Goal: Communication & Community: Answer question/provide support

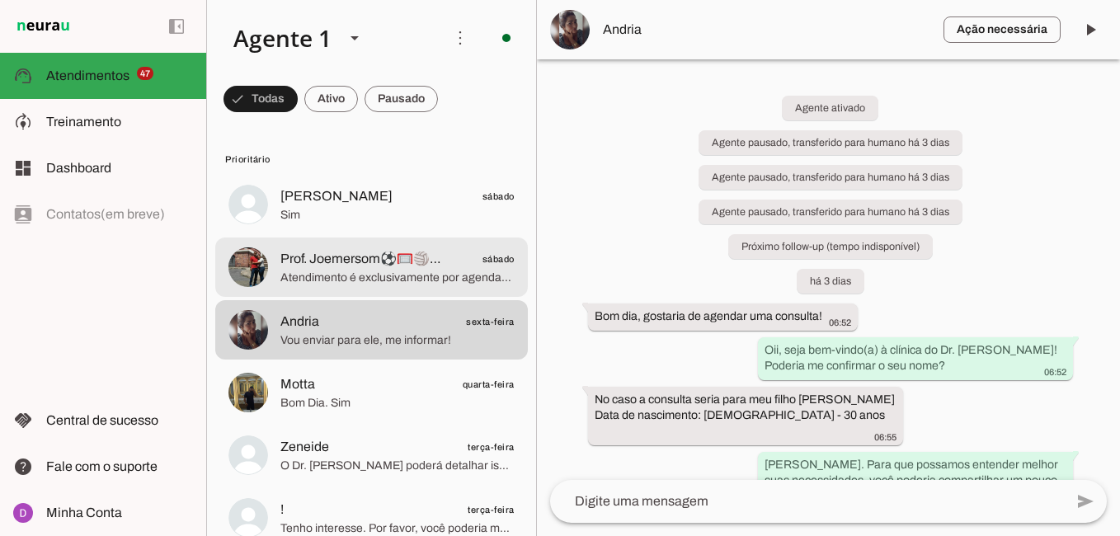
click at [429, 285] on span "Atendimento é exclusivamente por agendamento para garantir um atendimento perso…" at bounding box center [397, 278] width 234 height 16
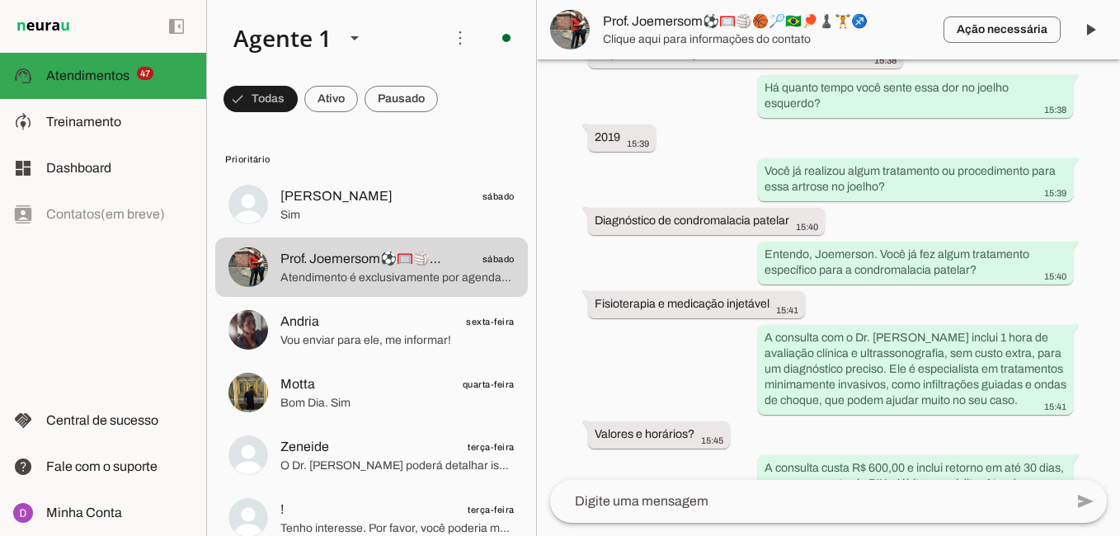
scroll to position [788, 0]
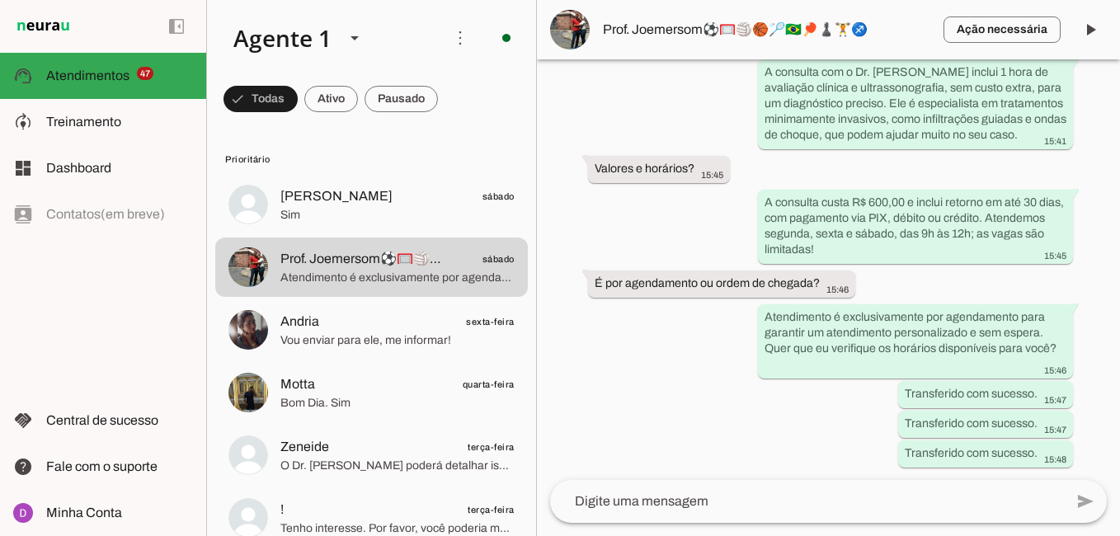
click at [677, 504] on textarea at bounding box center [807, 501] width 514 height 20
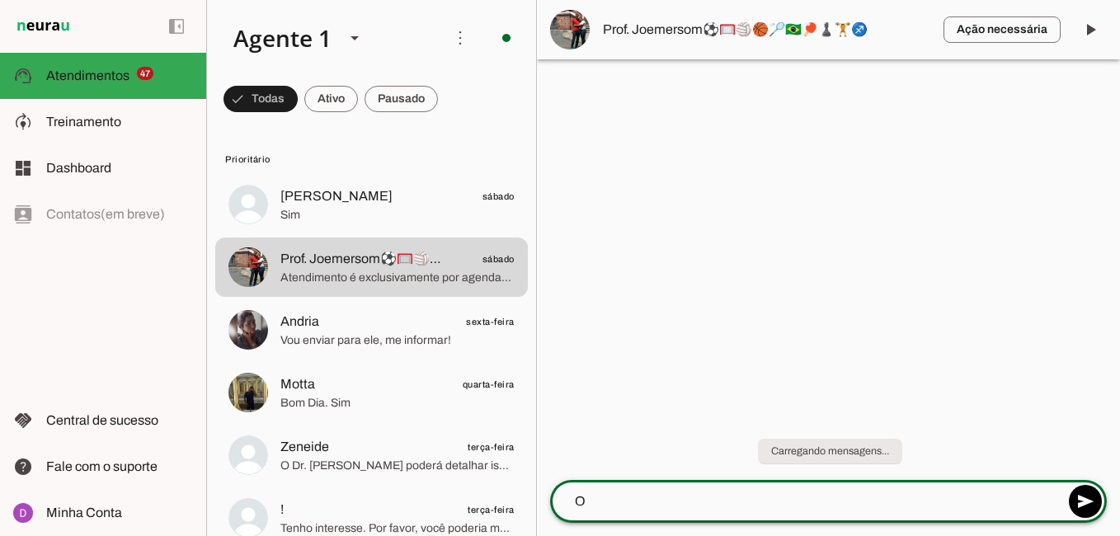
scroll to position [0, 0]
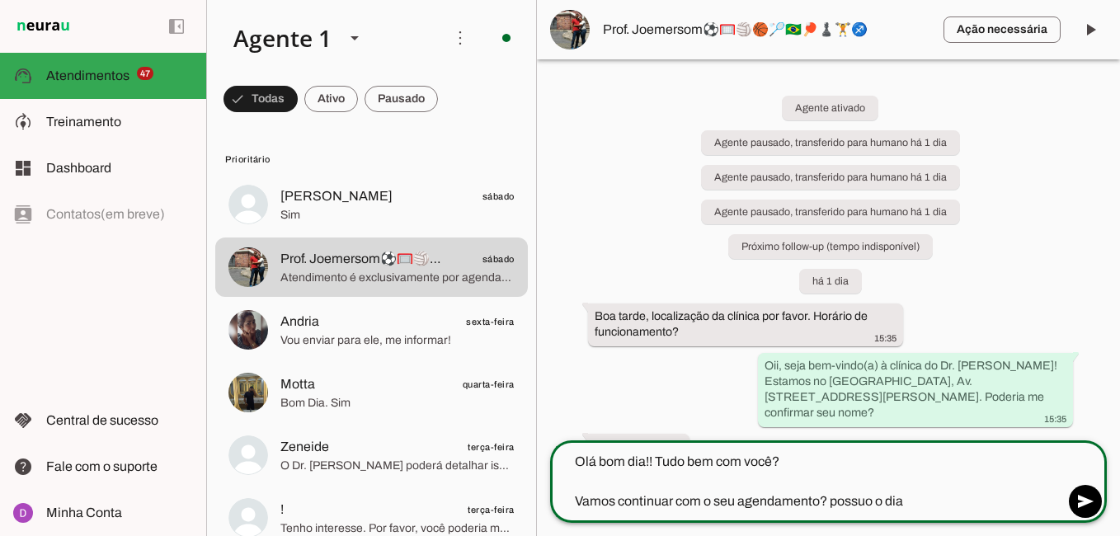
type textarea "Olá bom dia!! Tudo bem com você? Vamos continuar com o seu agendamento? possuo …"
type md-outlined-text-field "Olá bom dia!! Tudo bem com você? Vamos continuar com o seu agendamento? possuo …"
click at [945, 499] on textarea "Olá bom dia!! Tudo bem com você? Vamos continuar com o seu agendamento? possuo …" at bounding box center [807, 481] width 514 height 59
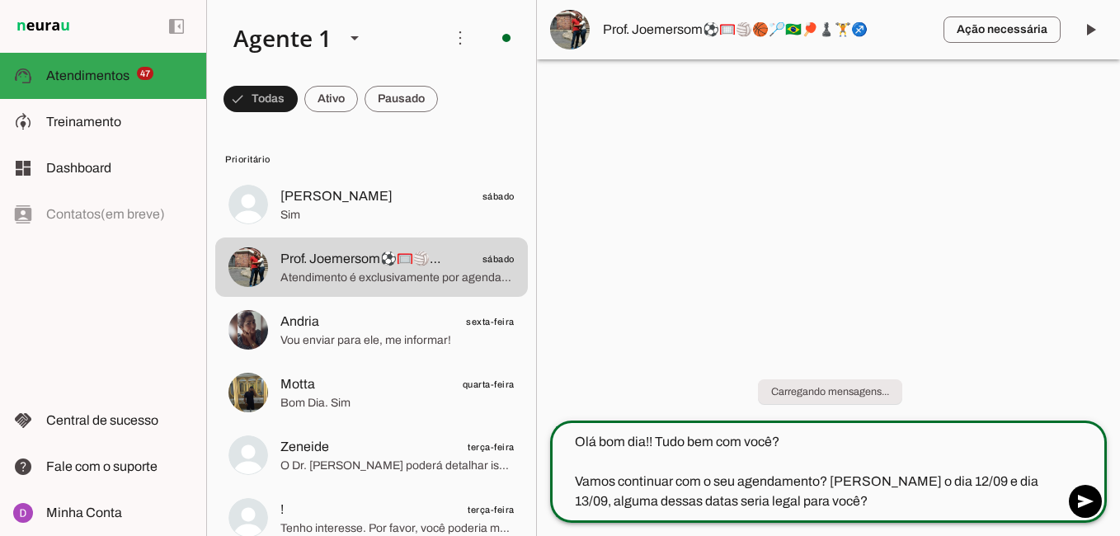
click at [945, 500] on textarea "Olá bom dia!! Tudo bem com você? Vamos continuar com o seu agendamento? [PERSON…" at bounding box center [807, 471] width 514 height 79
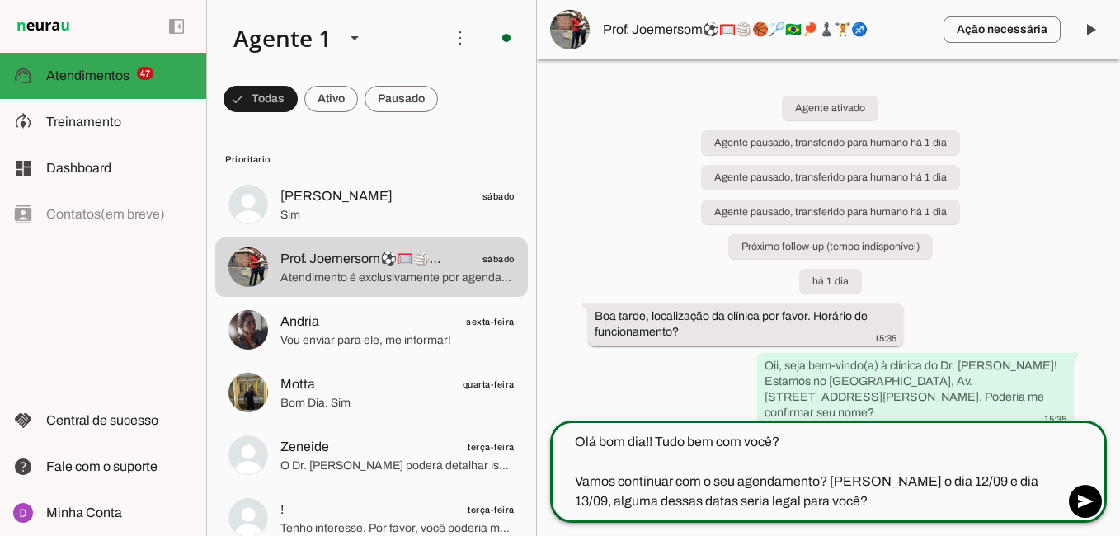
click at [1008, 480] on textarea "Olá bom dia!! Tudo bem com você? Vamos continuar com o seu agendamento? [PERSON…" at bounding box center [807, 471] width 514 height 79
drag, startPoint x: 701, startPoint y: 502, endPoint x: 943, endPoint y: 500, distance: 242.4
click at [942, 500] on textarea "Olá bom dia!! Tudo bem com você? Vamos continuar com o seu agendamento? possuo …" at bounding box center [807, 471] width 514 height 79
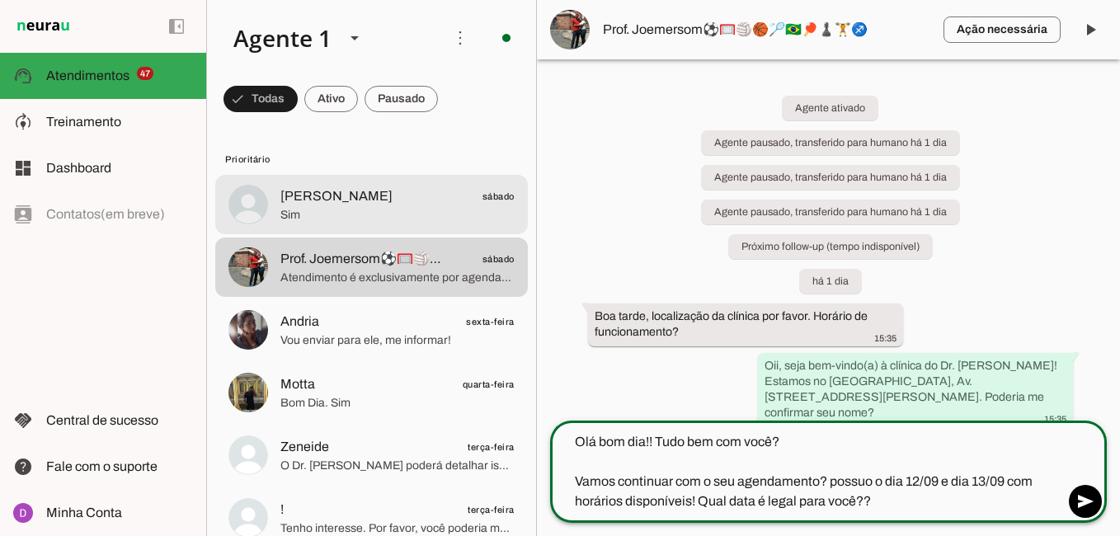
type textarea "Olá bom dia!! Tudo bem com você? Vamos continuar com o seu agendamento? possuo …"
type md-outlined-text-field "Olá bom dia!! Tudo bem com você? Vamos continuar com o seu agendamento? possuo …"
click at [402, 196] on span "[PERSON_NAME] sábado" at bounding box center [397, 196] width 234 height 21
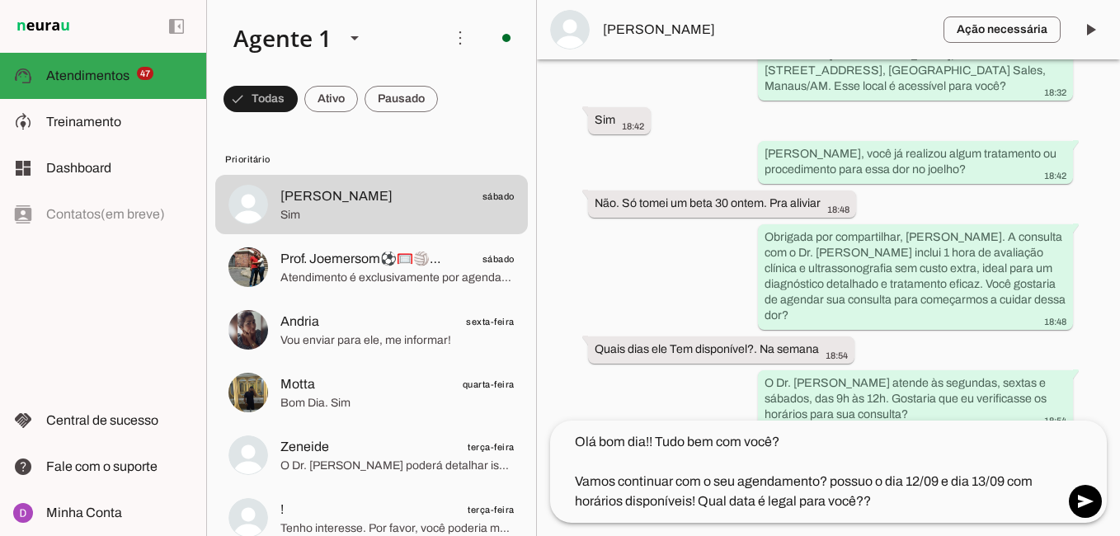
scroll to position [1068, 0]
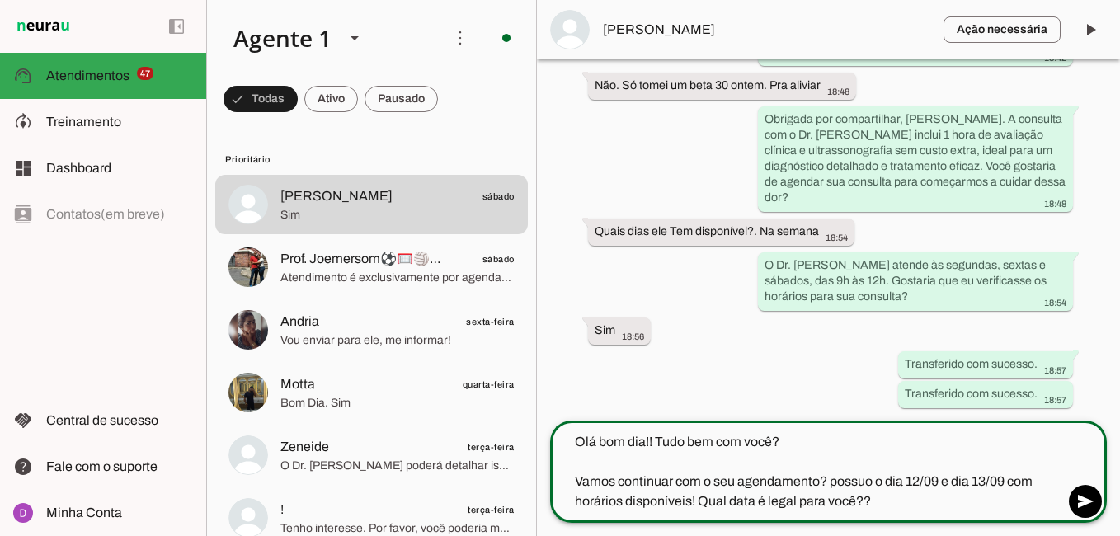
drag, startPoint x: 878, startPoint y: 511, endPoint x: 561, endPoint y: 433, distance: 326.9
click at [560, 432] on div "Olá bom dia!! Tudo bem com você? Vamos continuar com o seu agendamento? possuo …" at bounding box center [807, 471] width 514 height 102
drag, startPoint x: 574, startPoint y: 440, endPoint x: 885, endPoint y: 501, distance: 316.8
click at [885, 501] on textarea "Olá bom dia!! Tudo bem com você? Vamos continuar com o seu agendamento? possuo …" at bounding box center [807, 471] width 514 height 79
click at [834, 480] on textarea "Olá bom dia!! Tudo bem com você? Vamos continuar com o seu agendamento? possuo …" at bounding box center [807, 471] width 514 height 79
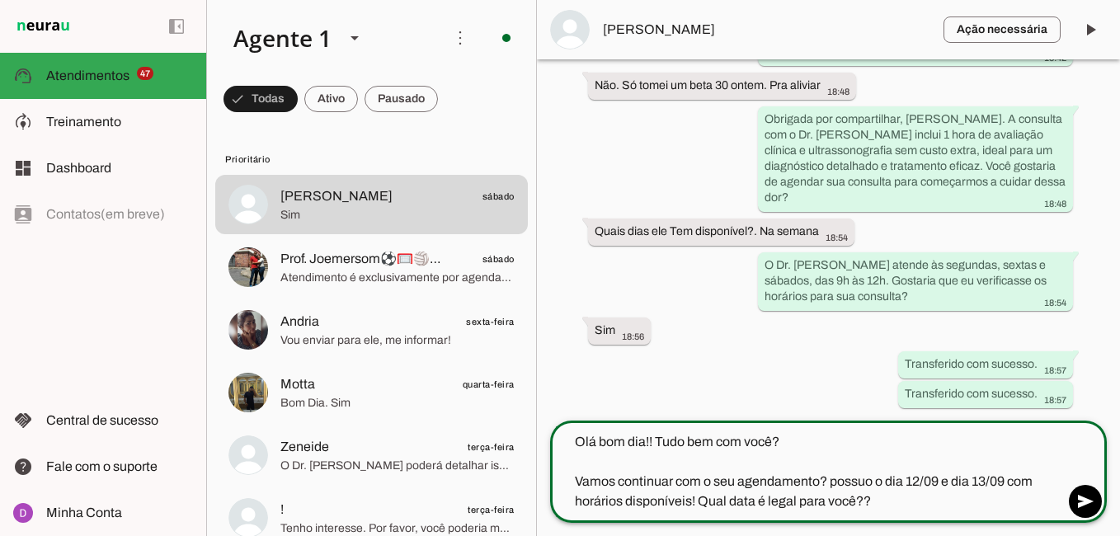
click at [832, 458] on textarea "Olá bom dia!! Tudo bem com você? Vamos continuar com o seu agendamento? possuo …" at bounding box center [807, 471] width 514 height 79
click at [854, 382] on div "Agente ativado Agente pausado, transferido para humano há 1 dia Agente pausado,…" at bounding box center [828, 239] width 583 height 361
click at [831, 483] on textarea "Olá bom dia!! Tudo bem com você? Vamos continuar com o seu agendamento? possuo …" at bounding box center [807, 471] width 514 height 79
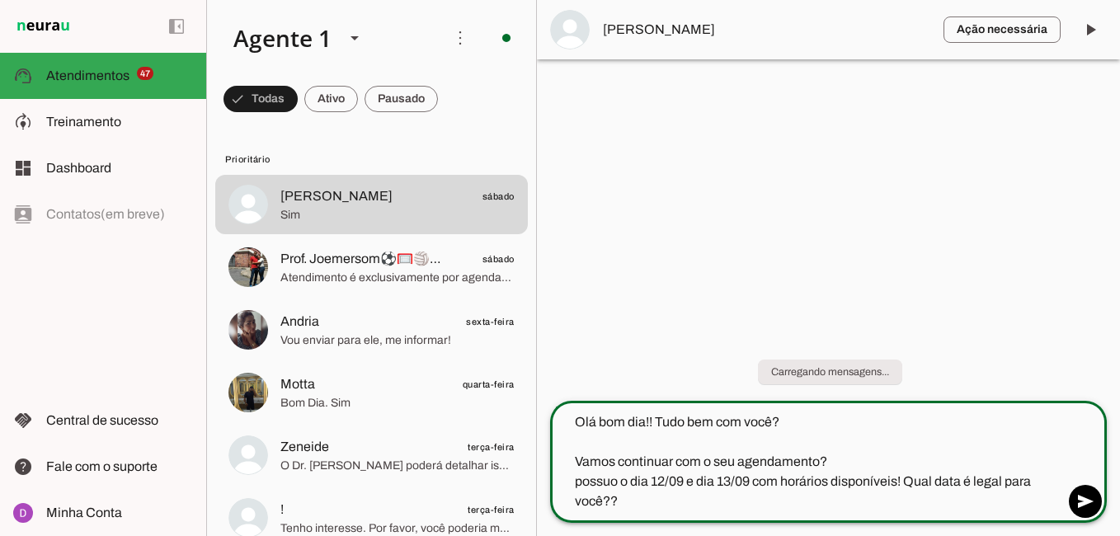
scroll to position [0, 0]
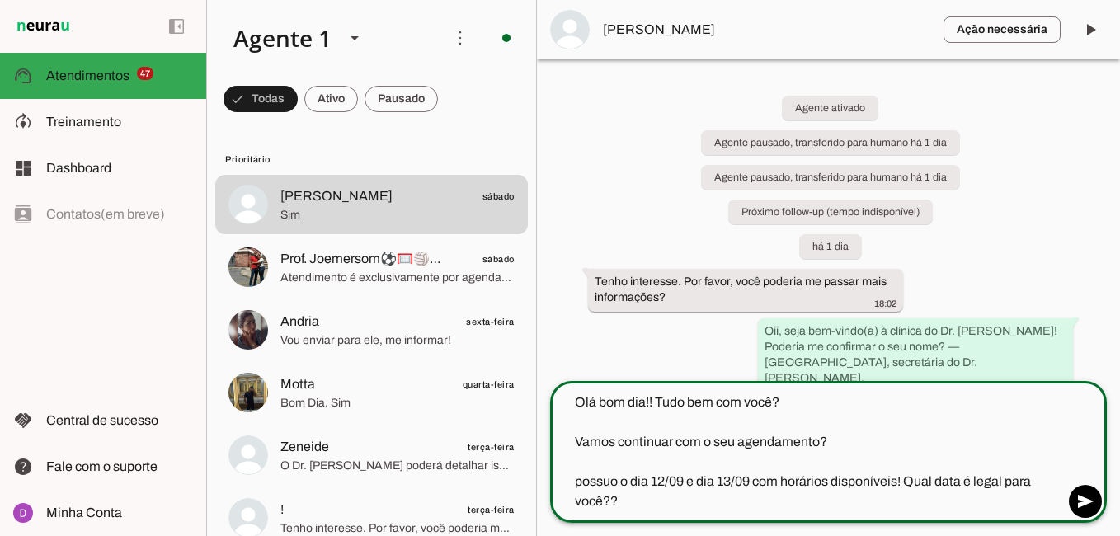
click at [838, 482] on textarea "Olá bom dia!! Tudo bem com você? Vamos continuar com o seu agendamento? possuo …" at bounding box center [807, 451] width 514 height 119
drag, startPoint x: 937, startPoint y: 481, endPoint x: 1003, endPoint y: 486, distance: 65.3
click at [1003, 486] on textarea "Olá bom dia!! Tudo bem com você? Vamos continuar com o seu agendamento? possuo …" at bounding box center [807, 451] width 514 height 119
click at [909, 479] on textarea "Olá bom dia!! Tudo bem com você? Vamos continuar com o seu agendamento? possuo …" at bounding box center [807, 451] width 514 height 119
drag, startPoint x: 934, startPoint y: 481, endPoint x: 949, endPoint y: 486, distance: 15.4
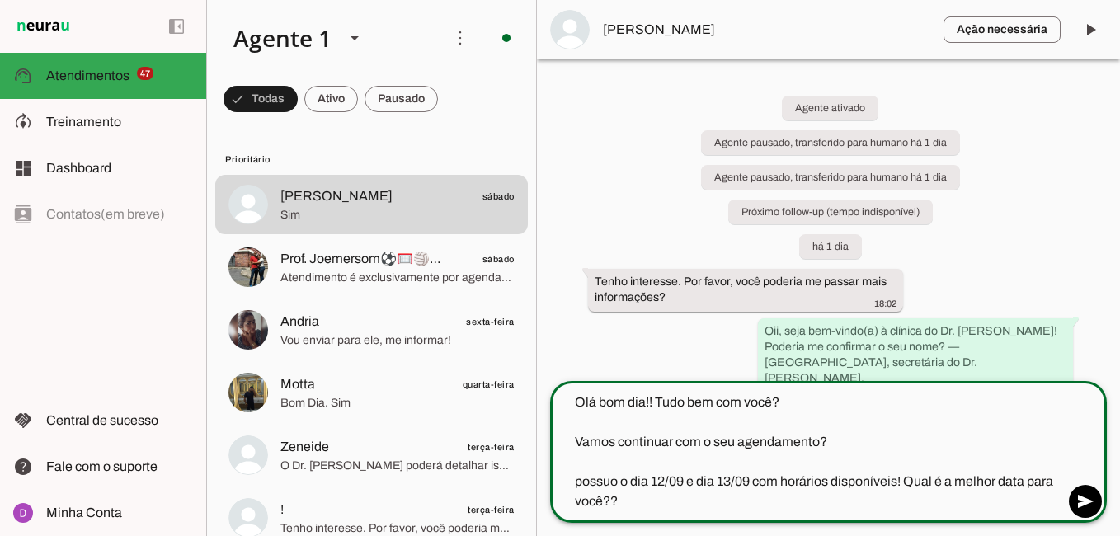
click at [949, 486] on textarea "Olá bom dia!! Tudo bem com você? Vamos continuar com o seu agendamento? possuo …" at bounding box center [807, 451] width 514 height 119
click at [934, 486] on textarea "Olá bom dia!! Tudo bem com você? Vamos continuar com o seu agendamento? possuo …" at bounding box center [807, 451] width 514 height 119
drag, startPoint x: 672, startPoint y: 500, endPoint x: 574, endPoint y: 374, distance: 159.8
click at [574, 374] on chat-widget "play_arrow O agente está pausado. O bot não irá responder mensagens nesta conve…" at bounding box center [828, 268] width 583 height 536
click at [722, 401] on textarea "Olá bom dia!! Tudo bem com você? Vamos continuar com o seu agendamento? possuo …" at bounding box center [807, 451] width 514 height 119
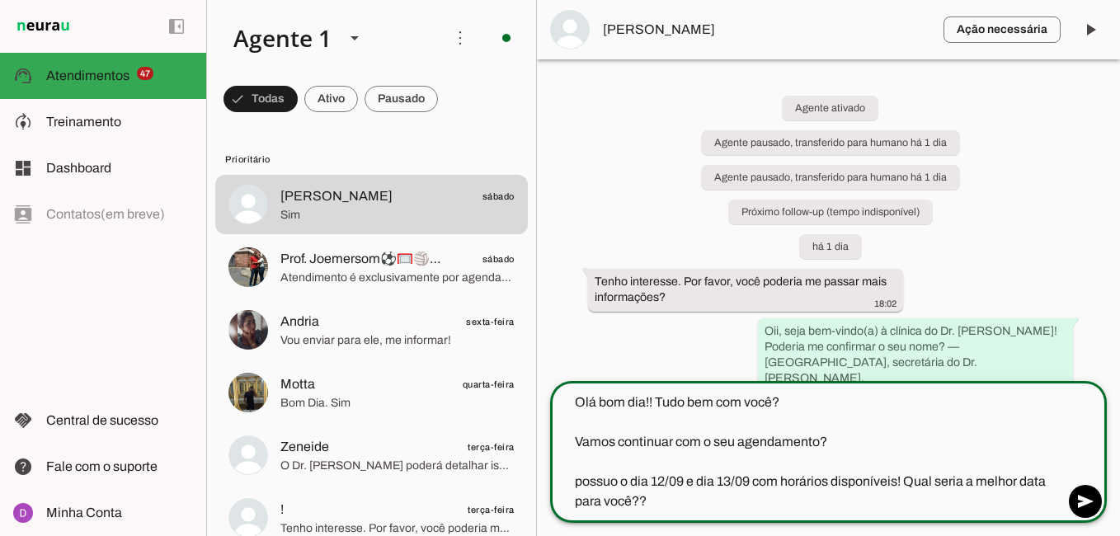
drag, startPoint x: 714, startPoint y: 404, endPoint x: 765, endPoint y: 405, distance: 51.1
click at [765, 405] on textarea "Olá bom dia!! Tudo bem com você? Vamos continuar com o seu agendamento? possuo …" at bounding box center [807, 451] width 514 height 119
drag, startPoint x: 576, startPoint y: 401, endPoint x: 734, endPoint y: 507, distance: 190.0
click at [734, 507] on textarea "Olá bom dia!! Tudo bem? Vamos continuar com o seu agendamento? possuo o dia 12/…" at bounding box center [807, 451] width 514 height 119
type textarea "Olá bom dia!! Tudo bem? Vamos continuar com o seu agendamento? possuo o dia 12/…"
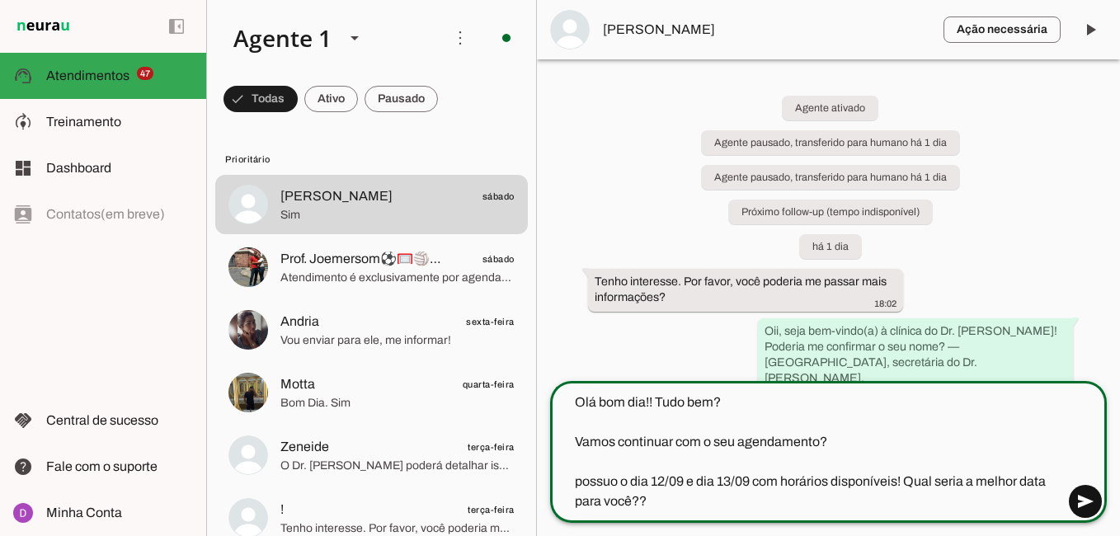
type md-outlined-text-field "Olá bom dia!! Tudo bem? Vamos continuar com o seu agendamento? possuo o dia 12/…"
click at [1084, 505] on span at bounding box center [1085, 501] width 40 height 40
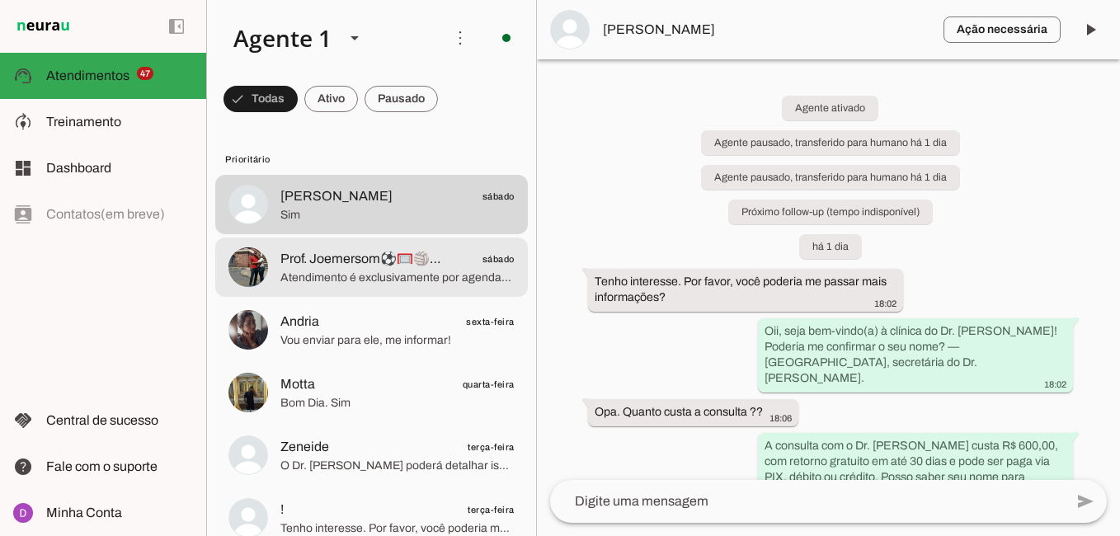
click at [377, 259] on span "Prof. Joemersom⚽🥅🏐🏀🏸🇧🇷🏓♟️🏋️♐" at bounding box center [364, 259] width 168 height 20
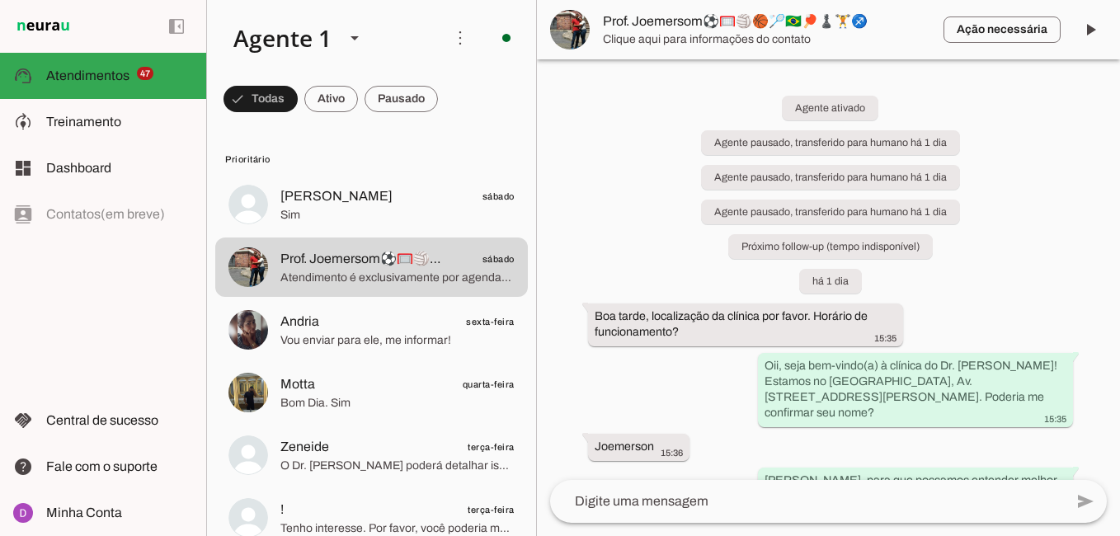
click at [655, 503] on textarea at bounding box center [807, 501] width 514 height 20
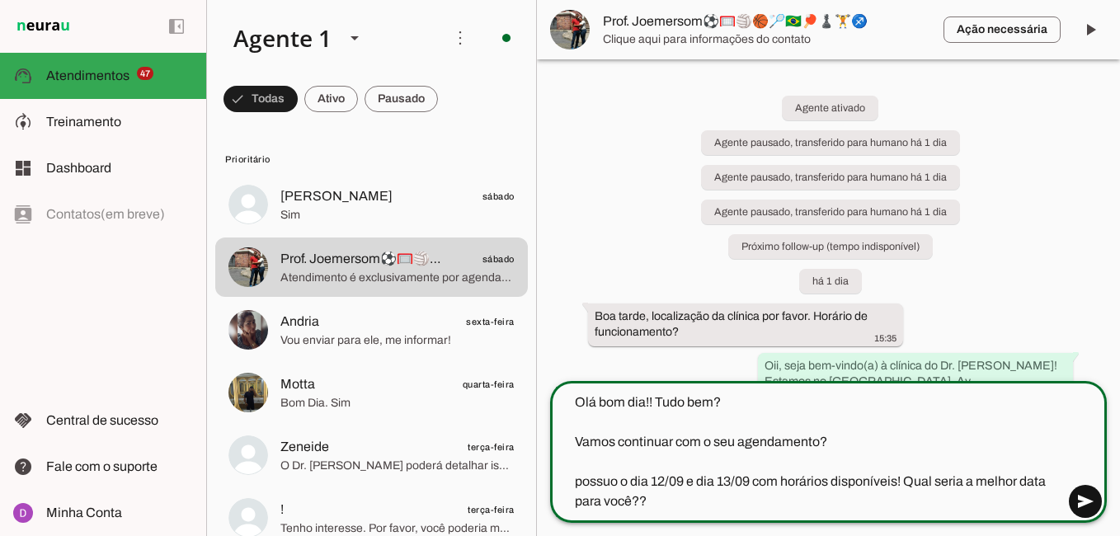
type textarea "Olá bom dia!! Tudo bem? Vamos continuar com o seu agendamento? possuo o dia 12/…"
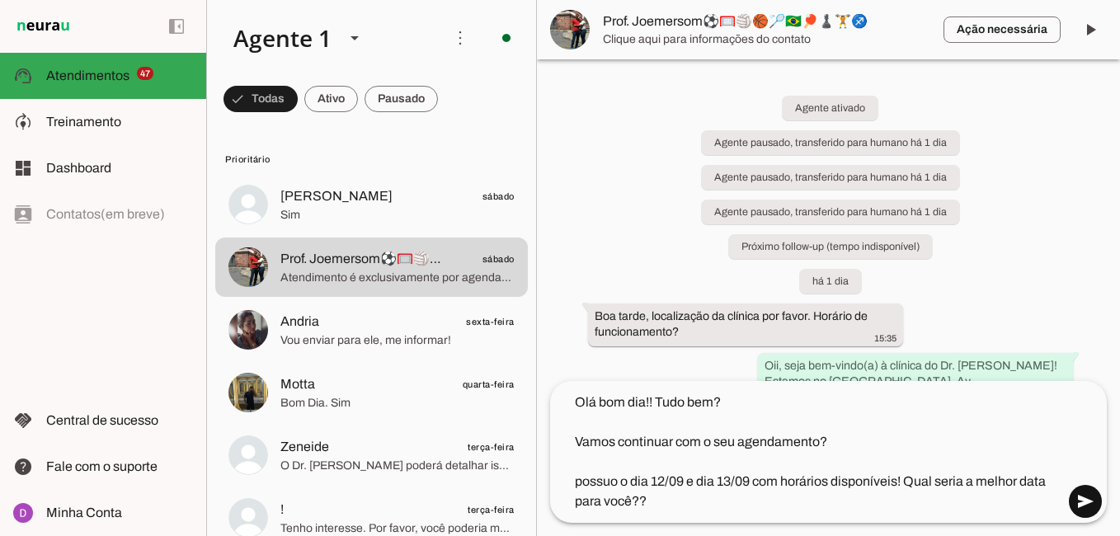
click at [1076, 490] on span at bounding box center [1085, 501] width 40 height 40
